Goal: Task Accomplishment & Management: Manage account settings

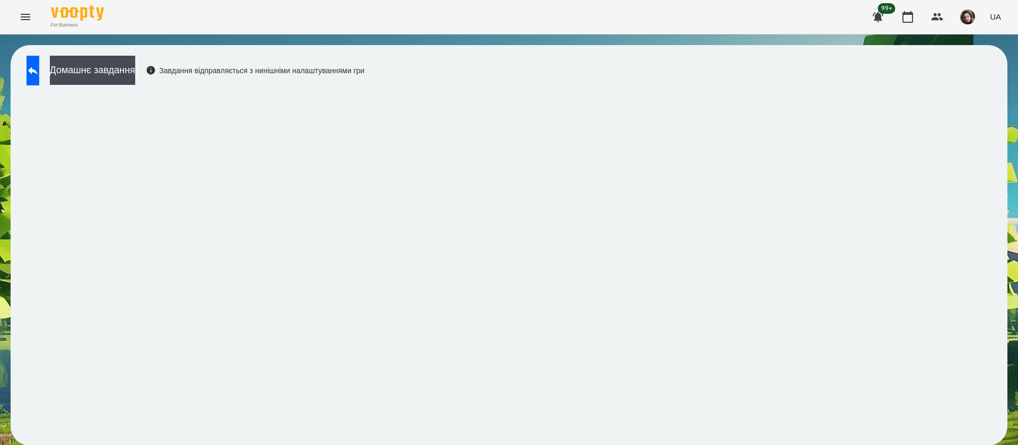
scroll to position [1, 0]
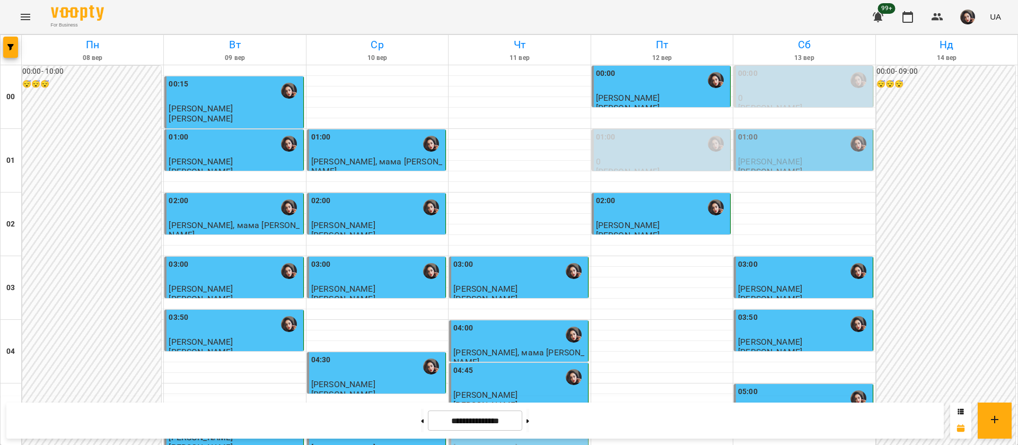
scroll to position [1034, 0]
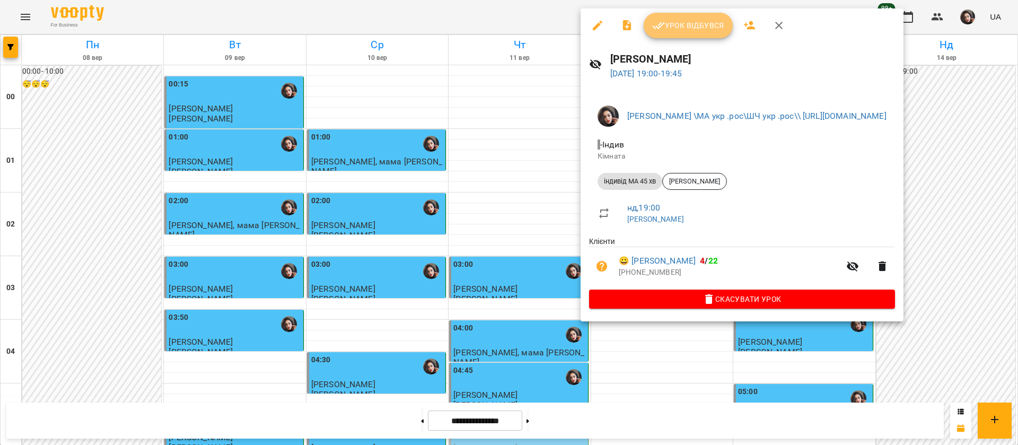
click at [710, 19] on button "Урок відбувся" at bounding box center [688, 25] width 89 height 25
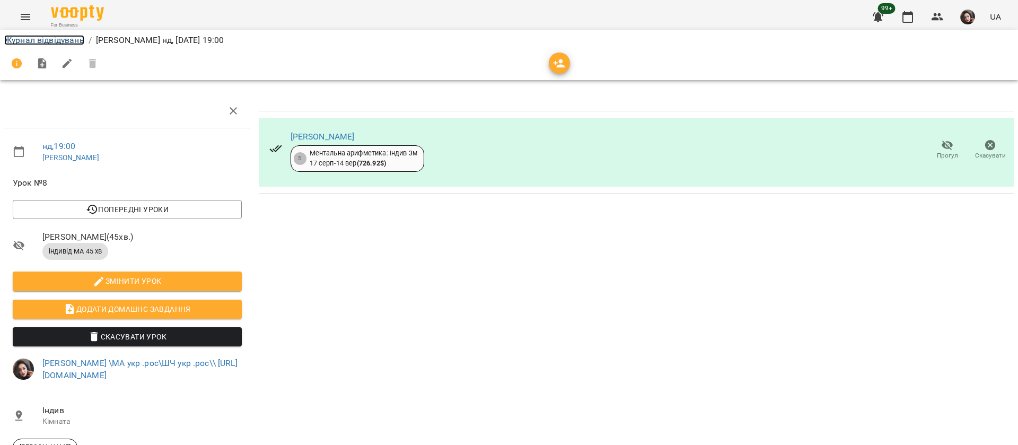
click at [41, 42] on link "Журнал відвідувань" at bounding box center [44, 40] width 80 height 10
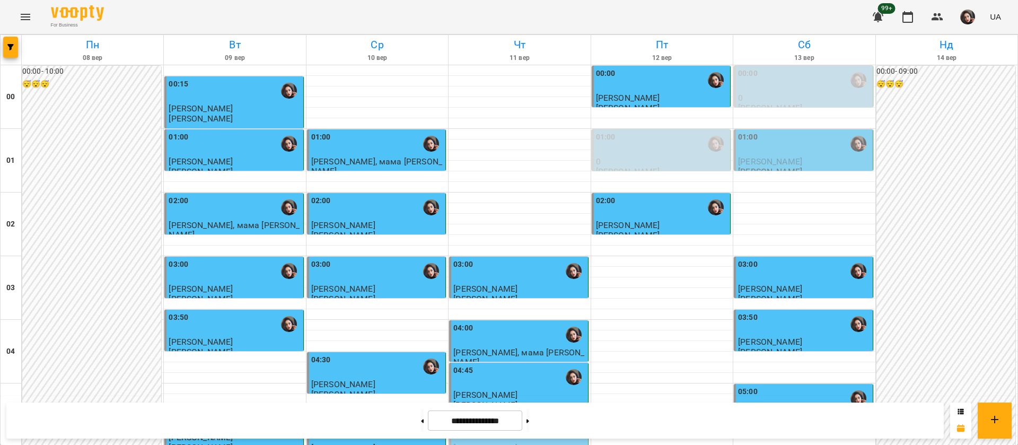
scroll to position [1195, 0]
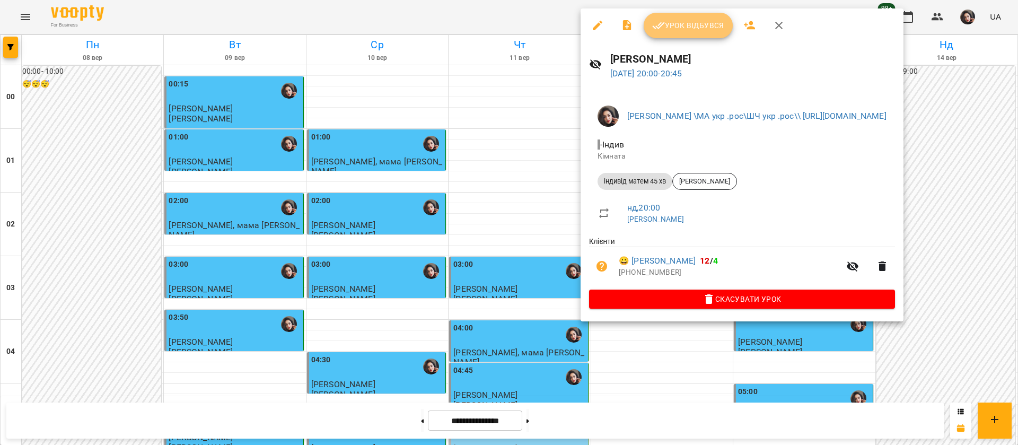
click at [700, 20] on span "Урок відбувся" at bounding box center [688, 25] width 72 height 13
